Goal: Check status: Check status

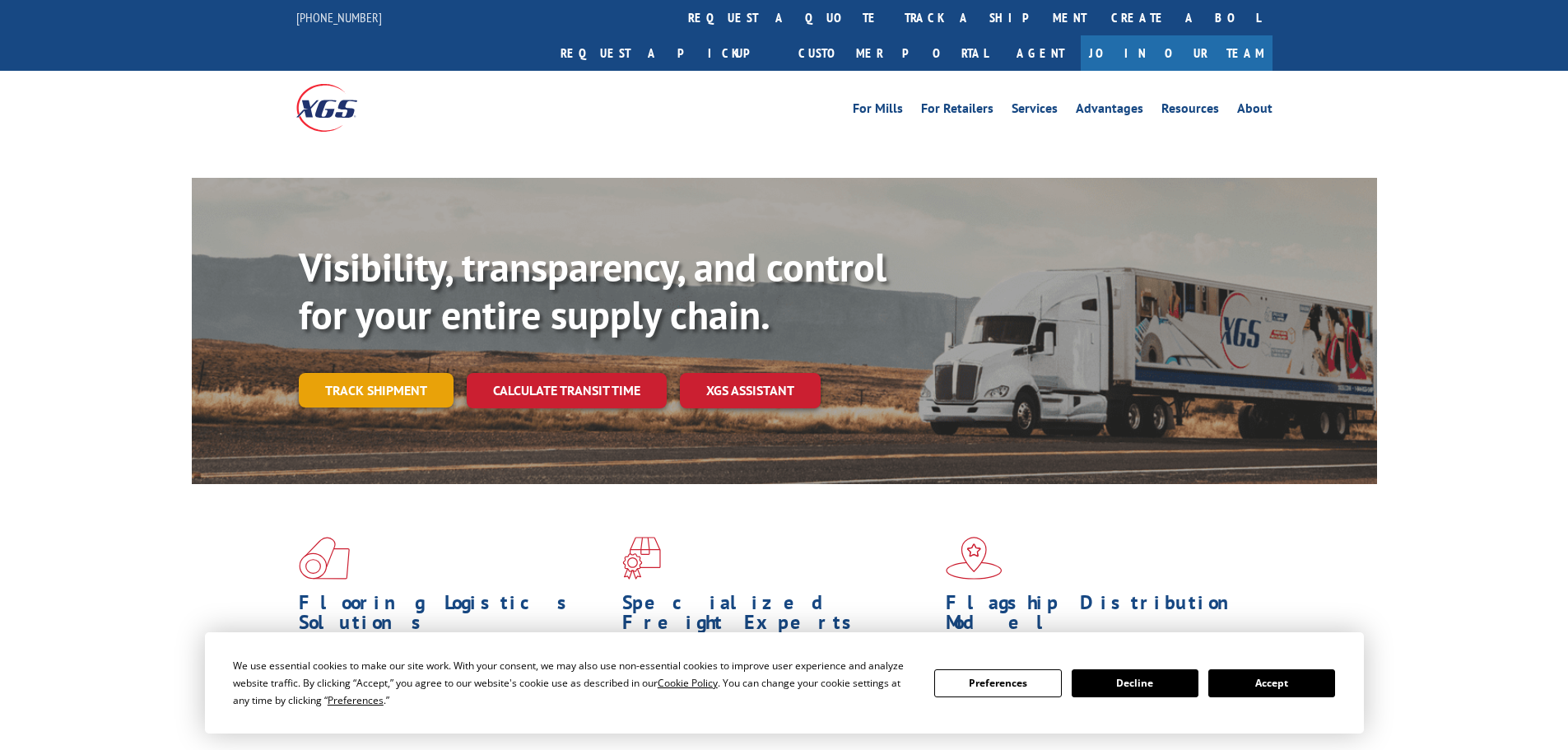
click at [404, 355] on div "Visibility, transparency, and control for your entire supply chain. Track shipm…" at bounding box center [837, 358] width 1078 height 229
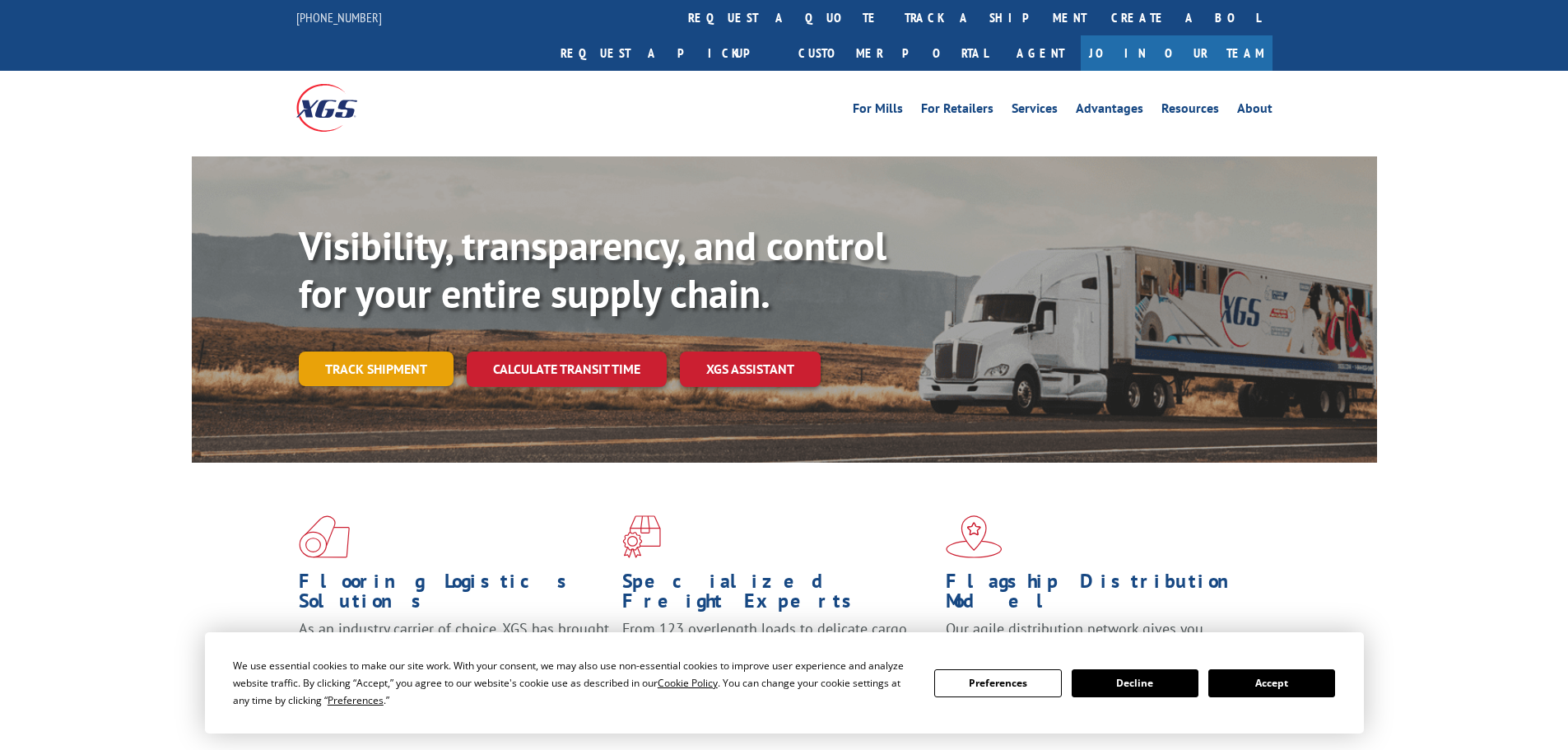
click at [402, 352] on link "Track shipment" at bounding box center [375, 369] width 155 height 34
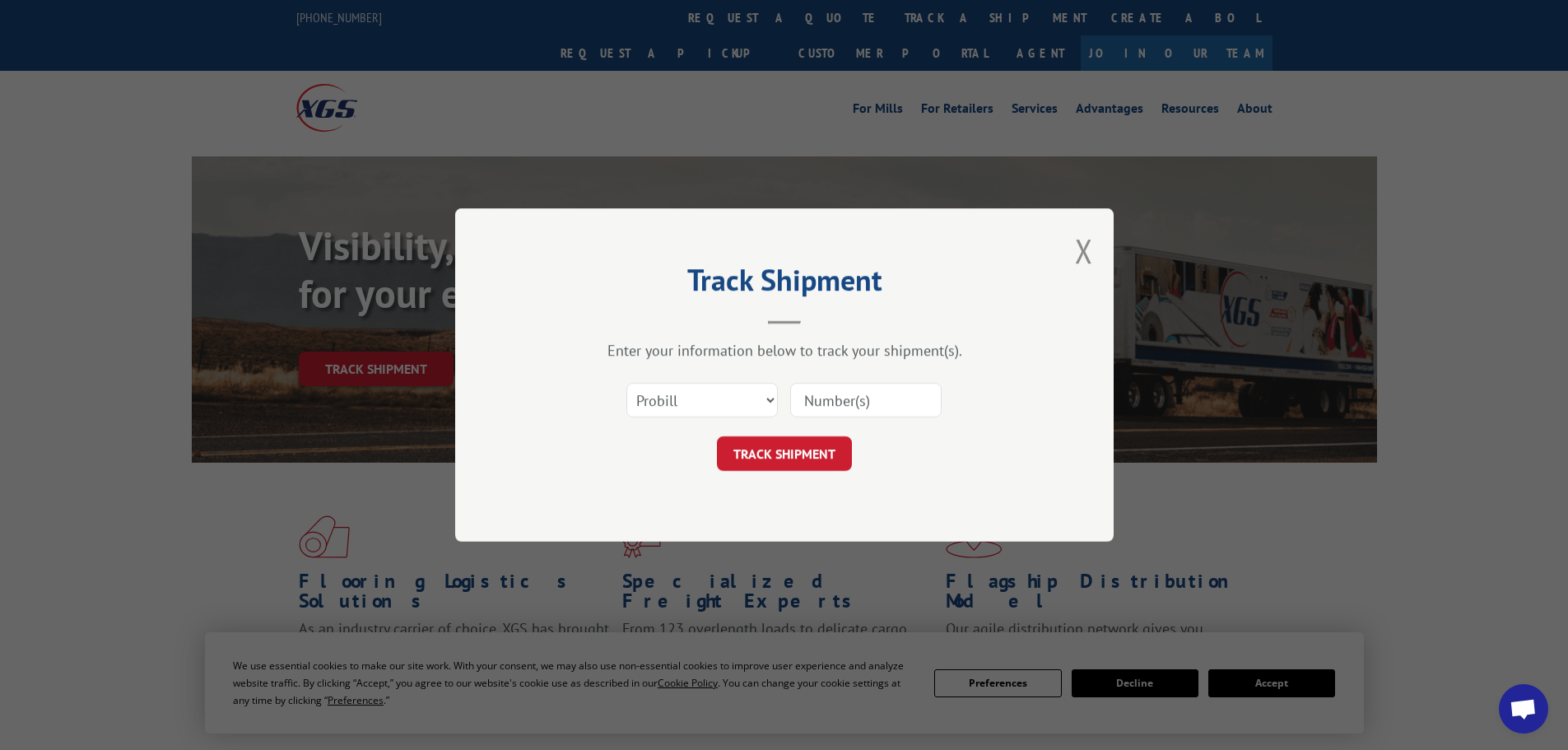
click at [847, 394] on input at bounding box center [866, 400] width 152 height 34
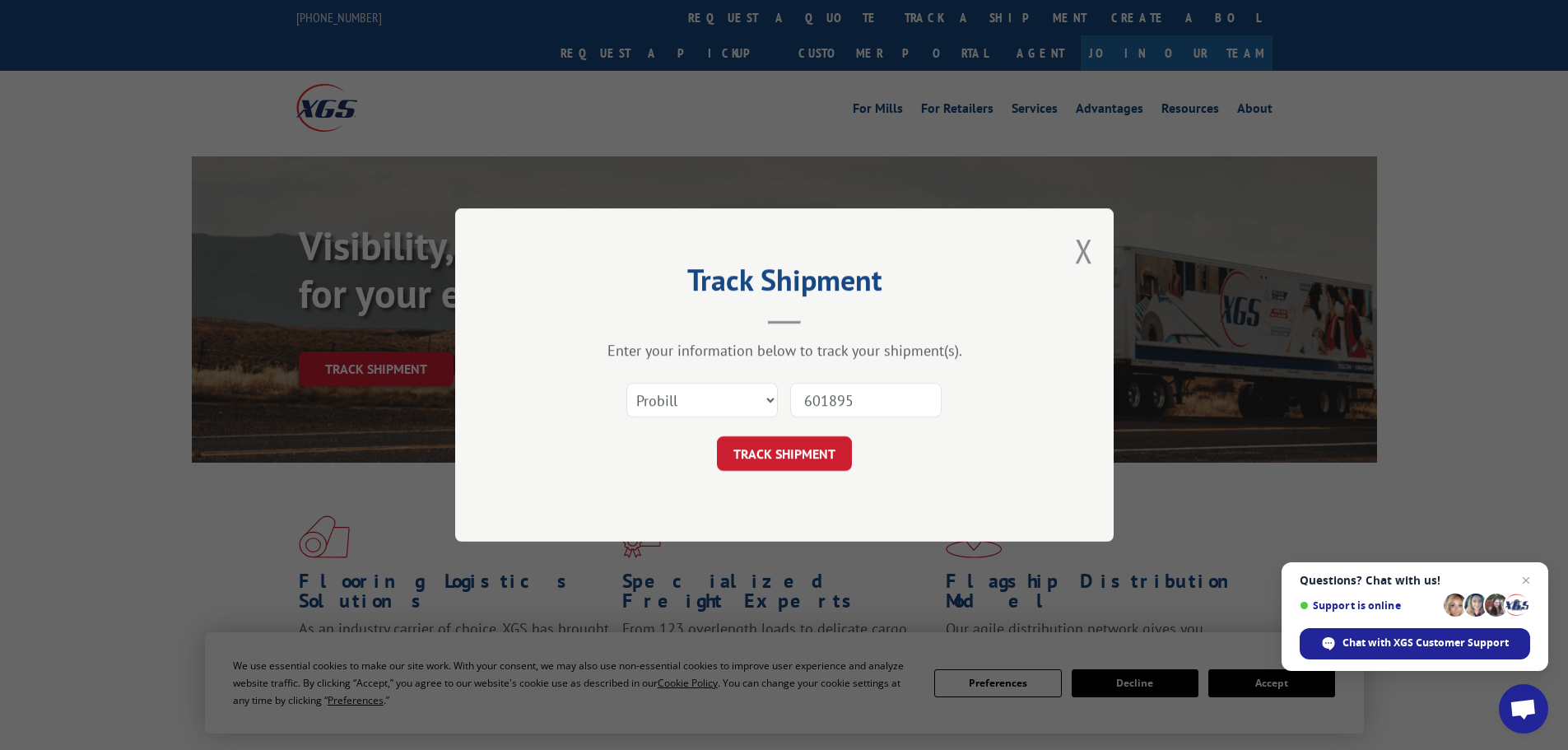
type input "6018955"
click button "TRACK SHIPMENT" at bounding box center [784, 453] width 135 height 34
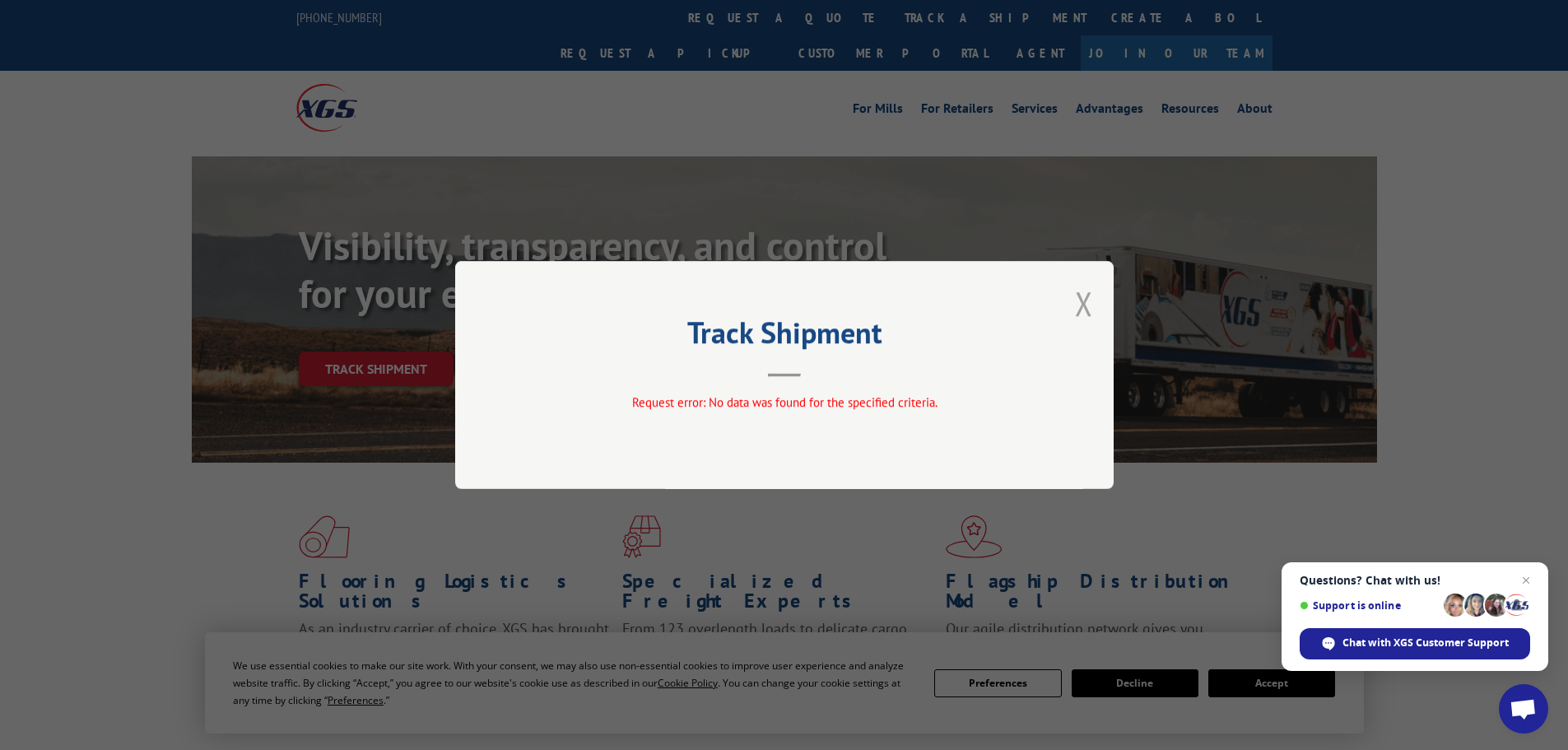
click at [1082, 302] on button "Close modal" at bounding box center [1084, 303] width 18 height 44
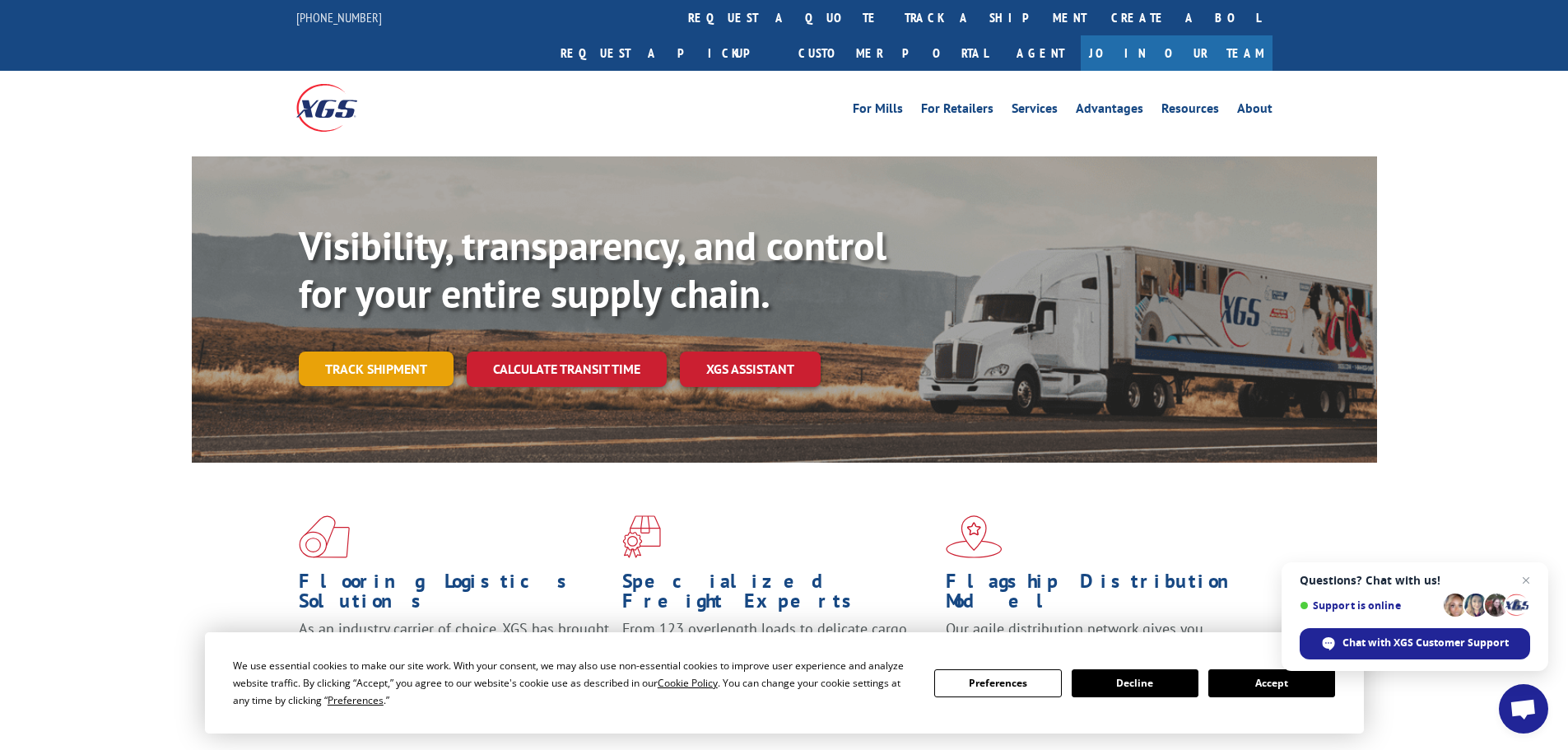
click at [373, 352] on link "Track shipment" at bounding box center [375, 369] width 155 height 34
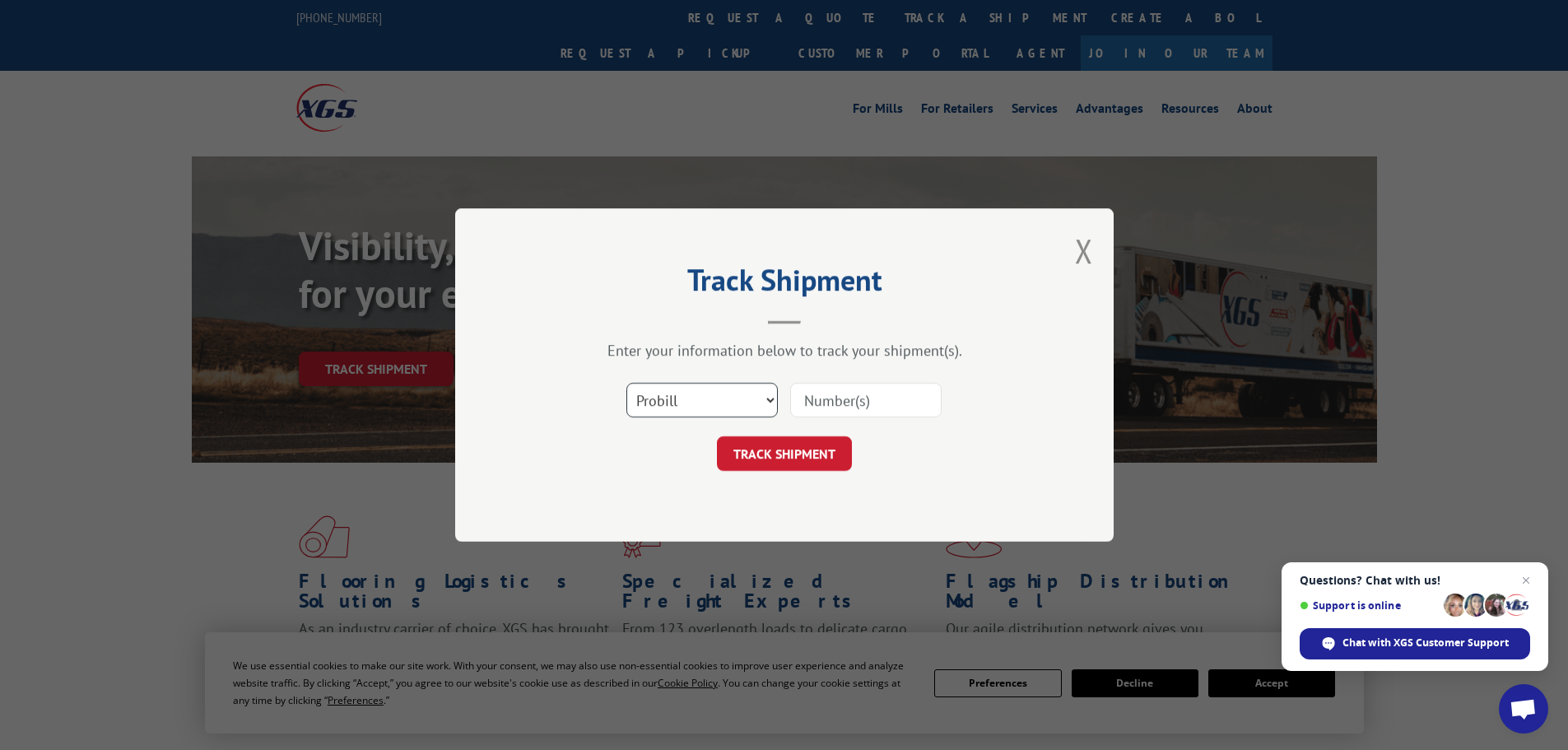
click at [720, 408] on select "Select category... Probill BOL PO" at bounding box center [702, 400] width 152 height 34
select select "bol"
click at [627, 383] on select "Select category... Probill BOL PO" at bounding box center [702, 400] width 152 height 34
click at [838, 404] on input at bounding box center [866, 400] width 152 height 34
type input "6018955"
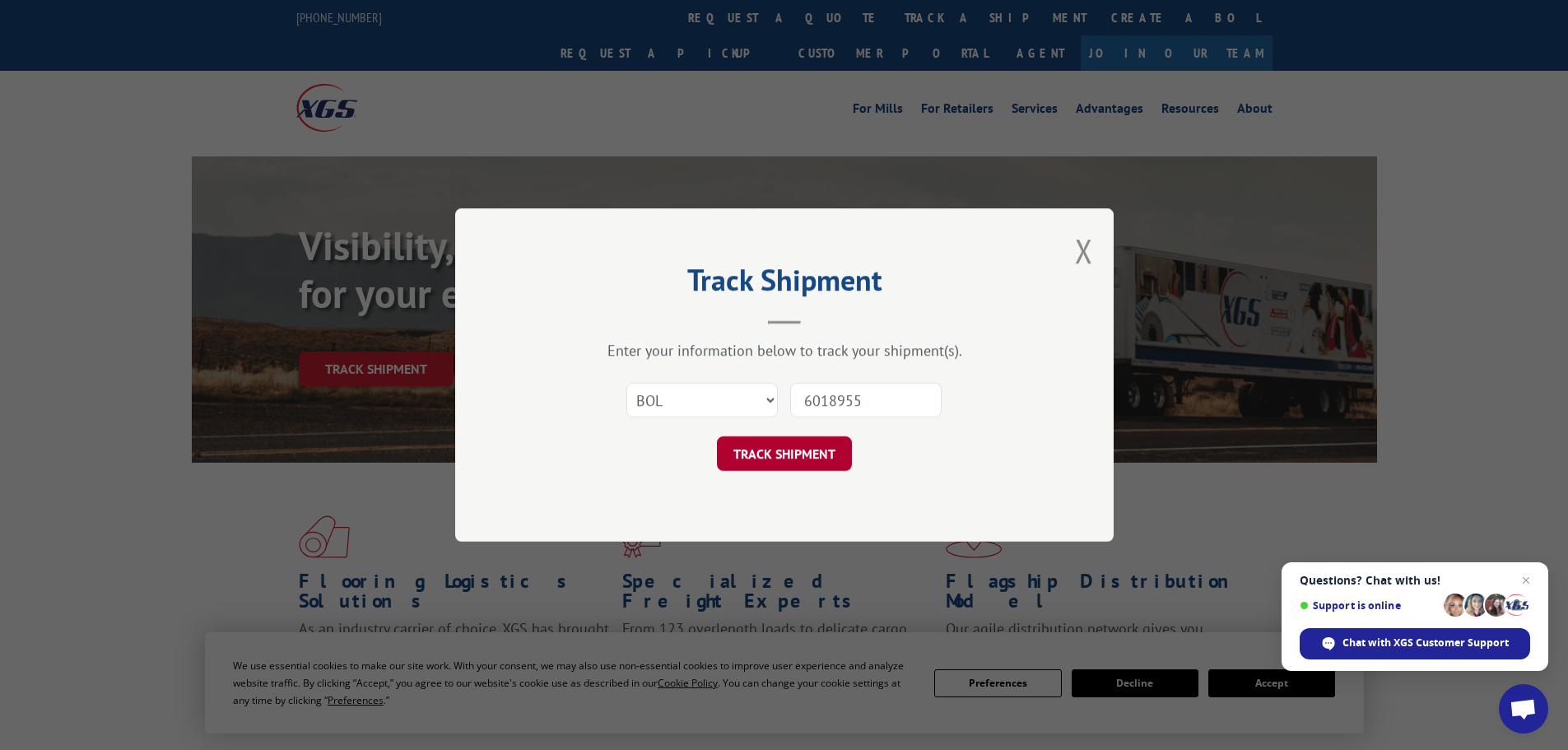
click at [808, 466] on button "TRACK SHIPMENT" at bounding box center [784, 453] width 135 height 34
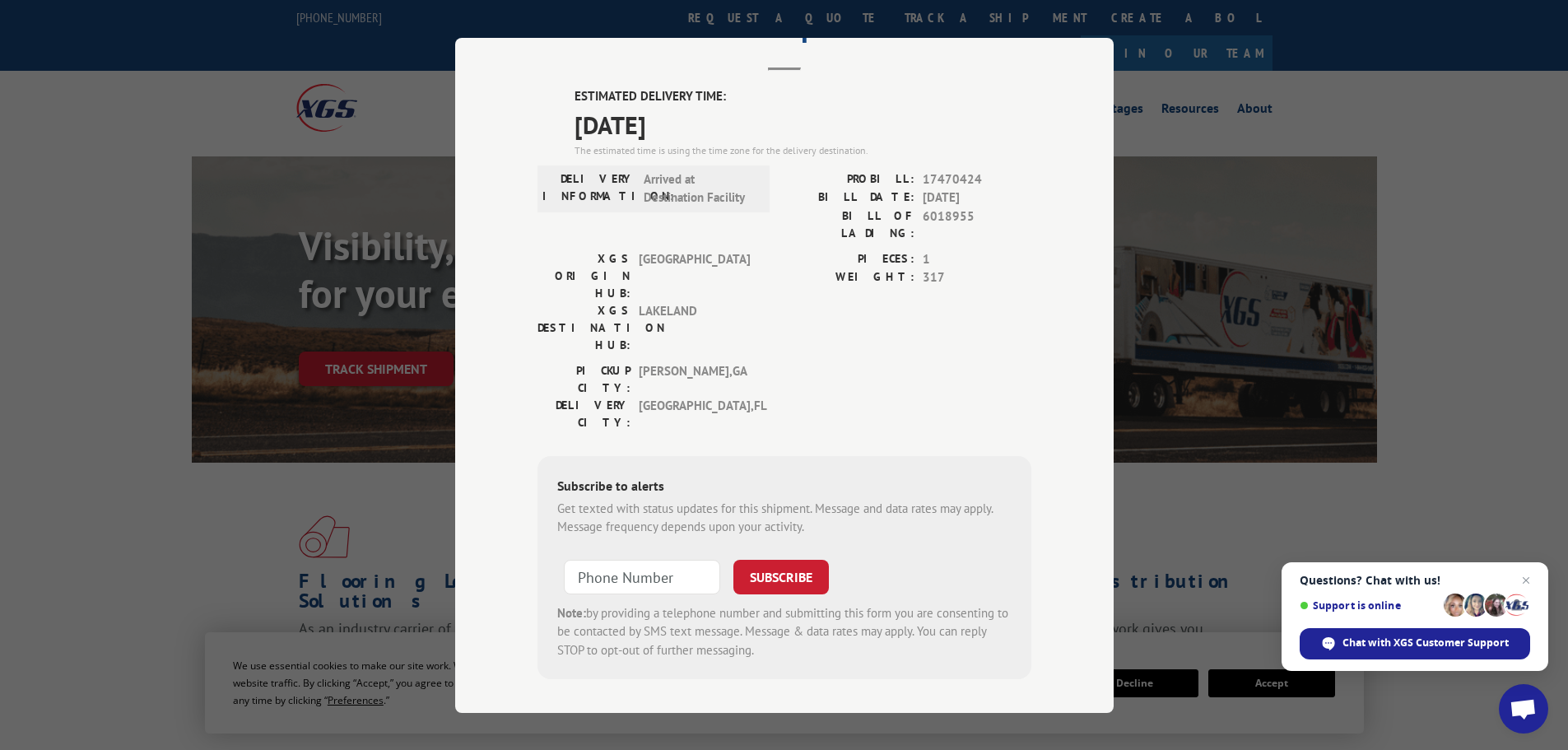
scroll to position [84, 0]
